Goal: Transaction & Acquisition: Book appointment/travel/reservation

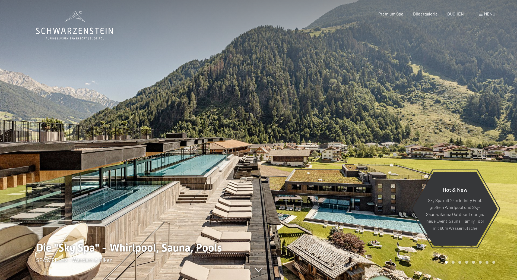
click at [490, 16] on div "Menü" at bounding box center [487, 14] width 17 height 6
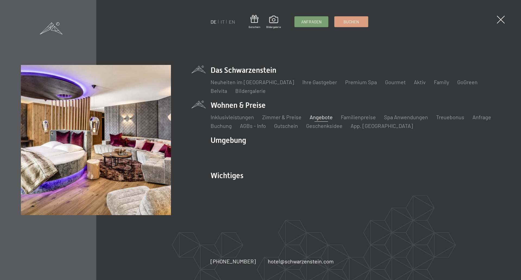
click at [313, 118] on link "Angebote" at bounding box center [321, 117] width 23 height 7
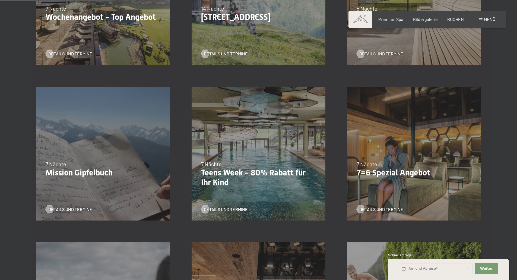
scroll to position [190, 0]
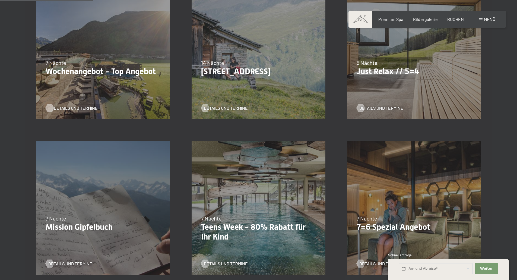
click at [61, 108] on span "Details und Termine" at bounding box center [76, 108] width 44 height 6
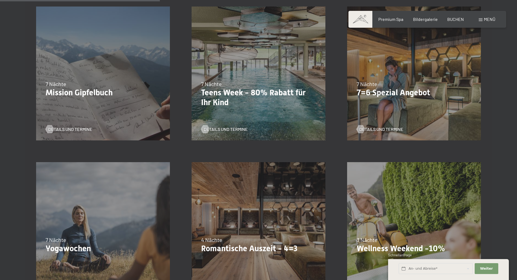
scroll to position [326, 0]
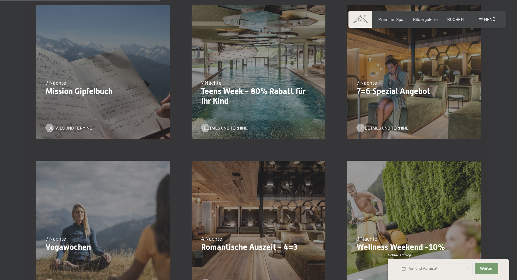
click at [389, 125] on span "Details und Termine" at bounding box center [387, 128] width 44 height 6
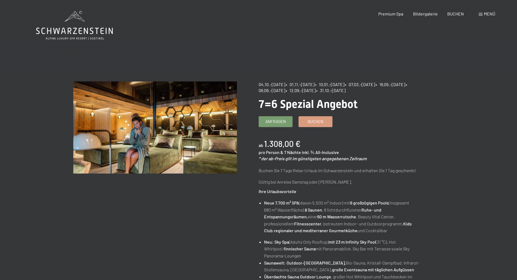
click at [487, 14] on span "Menü" at bounding box center [489, 13] width 11 height 5
